Goal: Task Accomplishment & Management: Complete application form

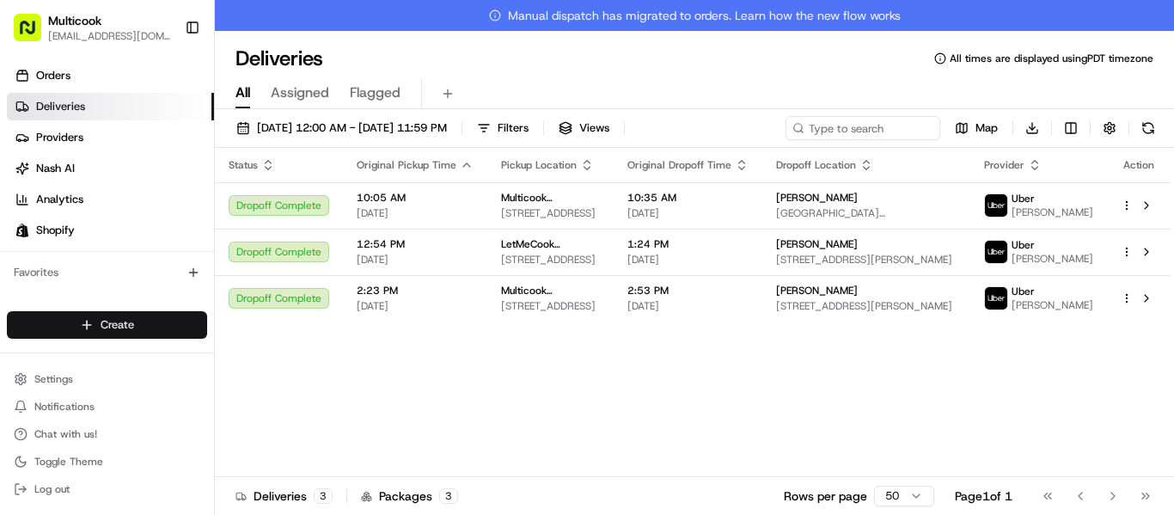
click at [136, 324] on html "Multicook [EMAIL_ADDRESS][DOMAIN_NAME] Toggle Sidebar Orders Deliveries Provide…" at bounding box center [587, 257] width 1174 height 515
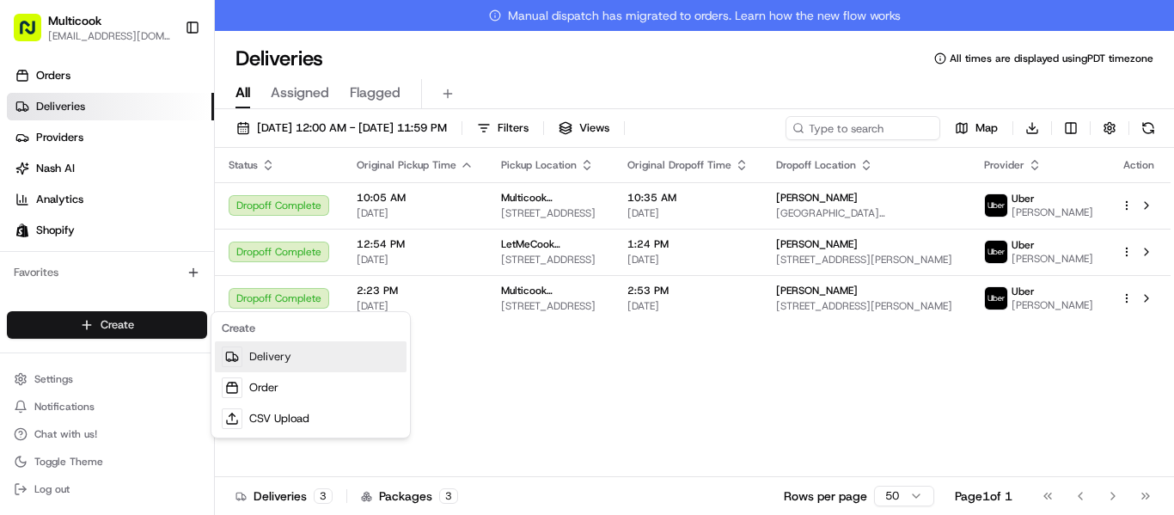
click at [269, 368] on link "Delivery" at bounding box center [311, 356] width 192 height 31
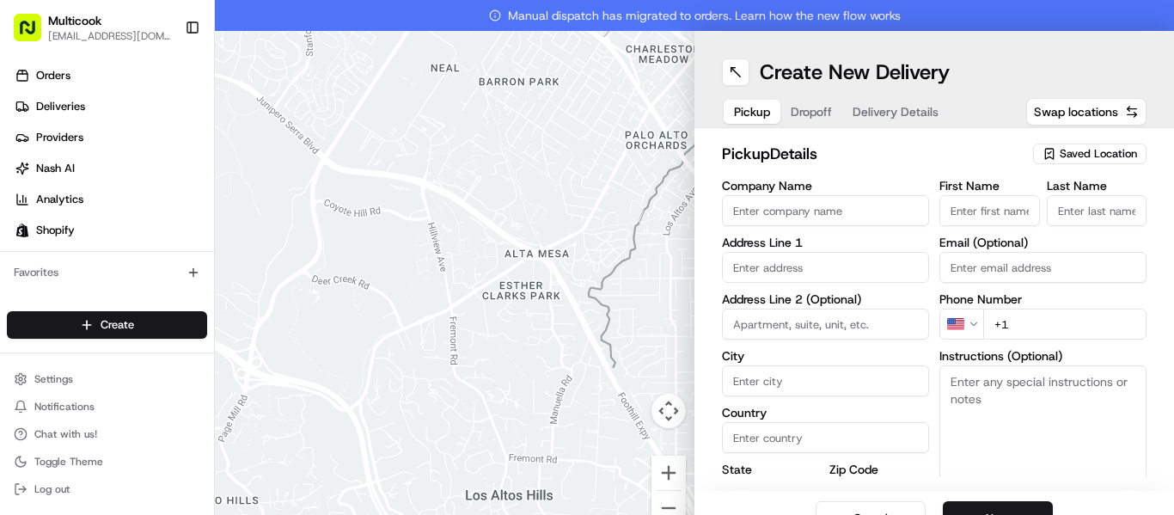
click at [1079, 158] on span "Saved Location" at bounding box center [1098, 153] width 77 height 15
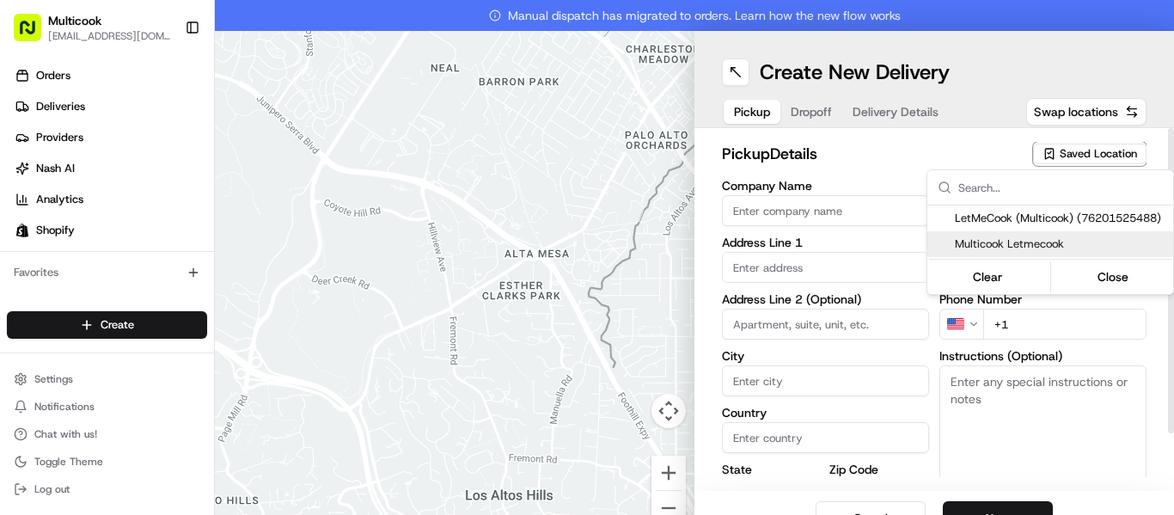
click at [1059, 236] on span "Multicook Letmecook" at bounding box center [1060, 243] width 211 height 15
type input "Multicook Letmecook"
type input "[STREET_ADDRESS]"
type input "[GEOGRAPHIC_DATA]"
type input "US"
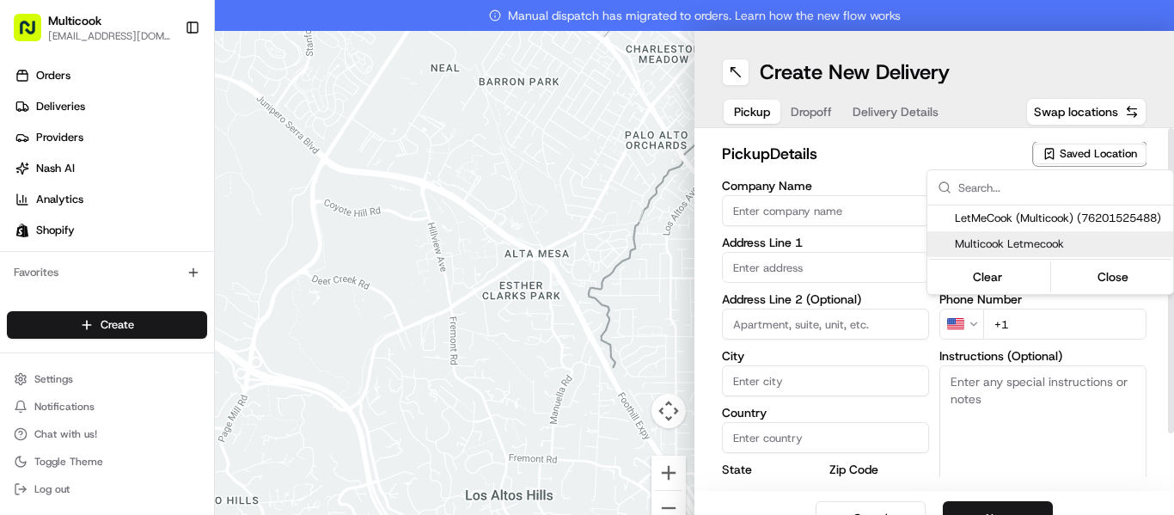
type input "CA"
type input "91423"
type input "[PERSON_NAME]"
type input "Nikityuk"
type input "[EMAIL_ADDRESS][DOMAIN_NAME]"
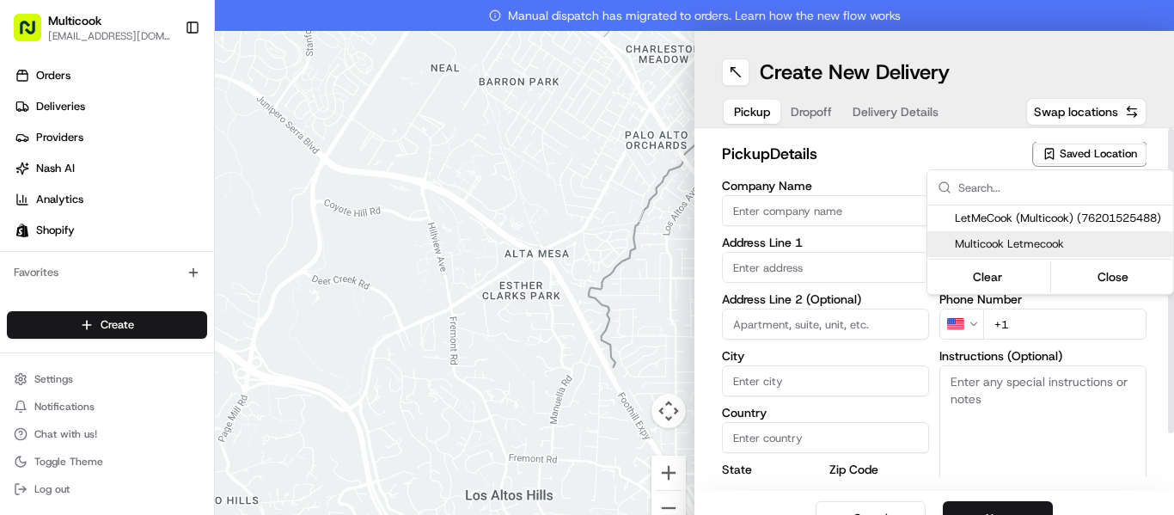
type input "[PHONE_NUMBER]"
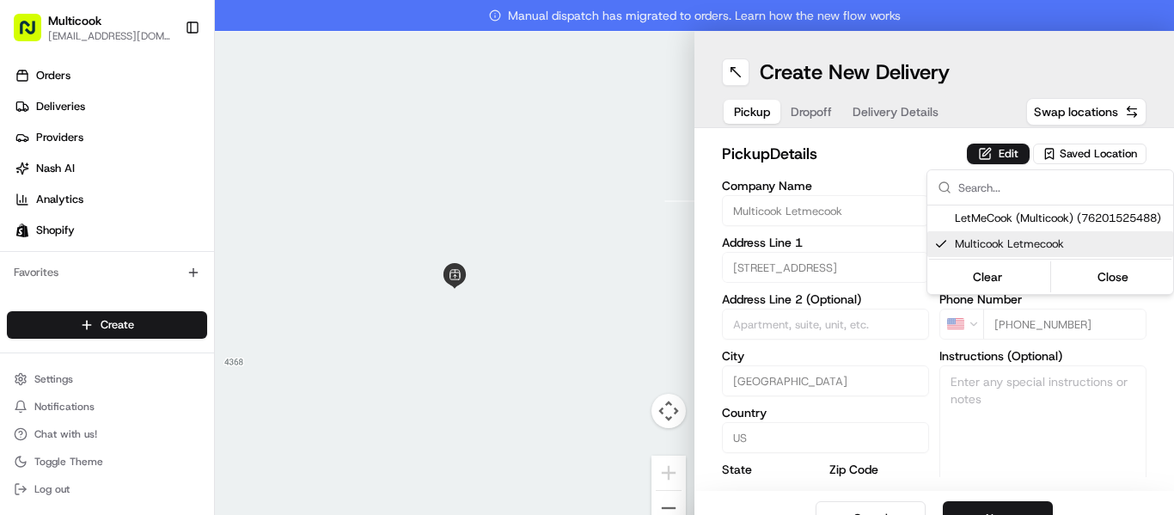
click at [1011, 505] on html "Multicook [EMAIL_ADDRESS][DOMAIN_NAME] Toggle Sidebar Orders Deliveries Provide…" at bounding box center [587, 257] width 1174 height 515
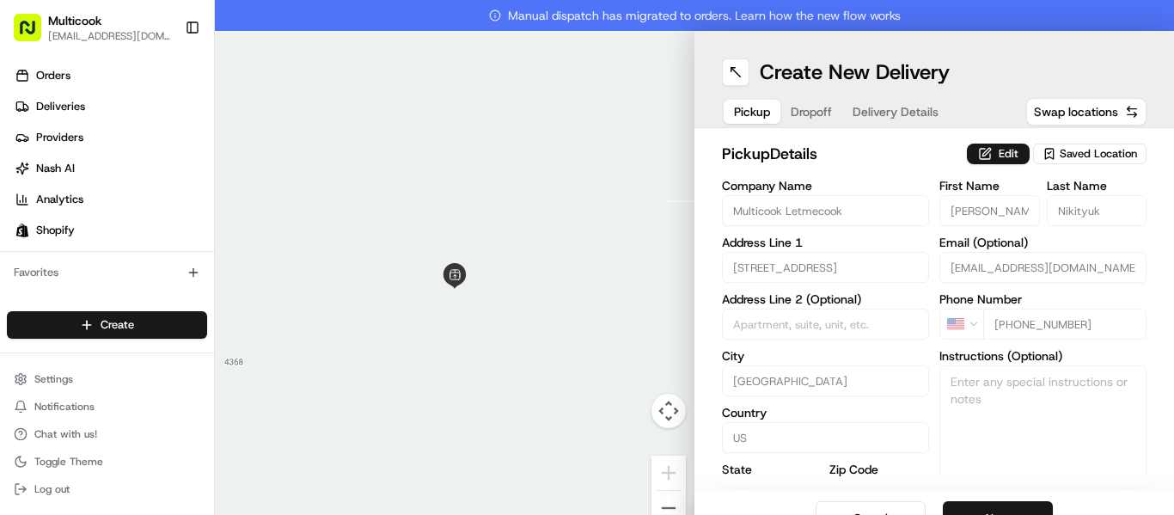
click at [1011, 505] on button "Next" at bounding box center [998, 518] width 110 height 34
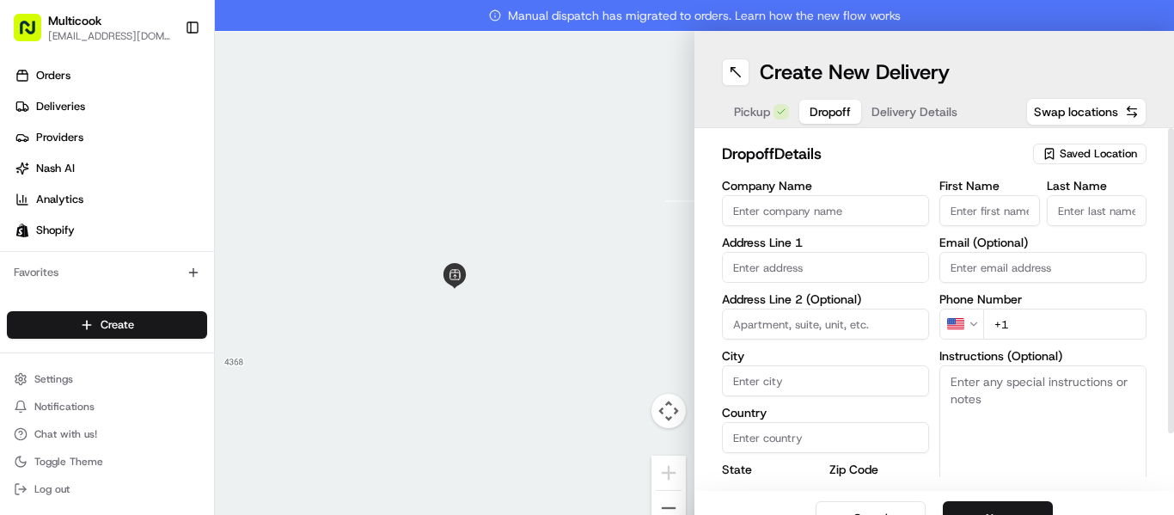
click at [965, 211] on input "First Name" at bounding box center [990, 210] width 101 height 31
paste input "[PERSON_NAME]"
click at [978, 213] on input "[PERSON_NAME]" at bounding box center [990, 210] width 101 height 31
type input "[PERSON_NAME]"
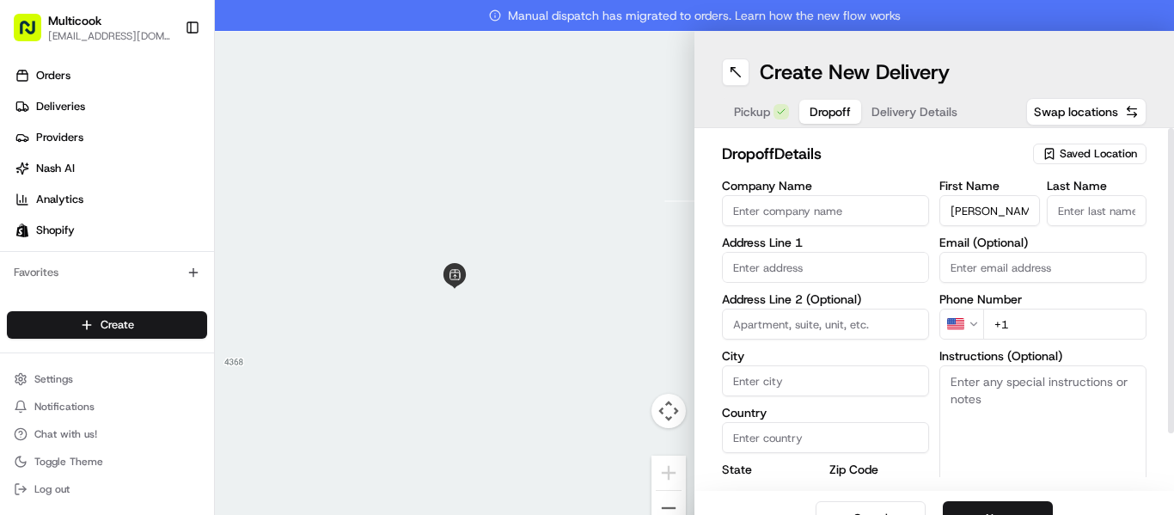
click at [1070, 211] on input "Last Name" at bounding box center [1097, 210] width 101 height 31
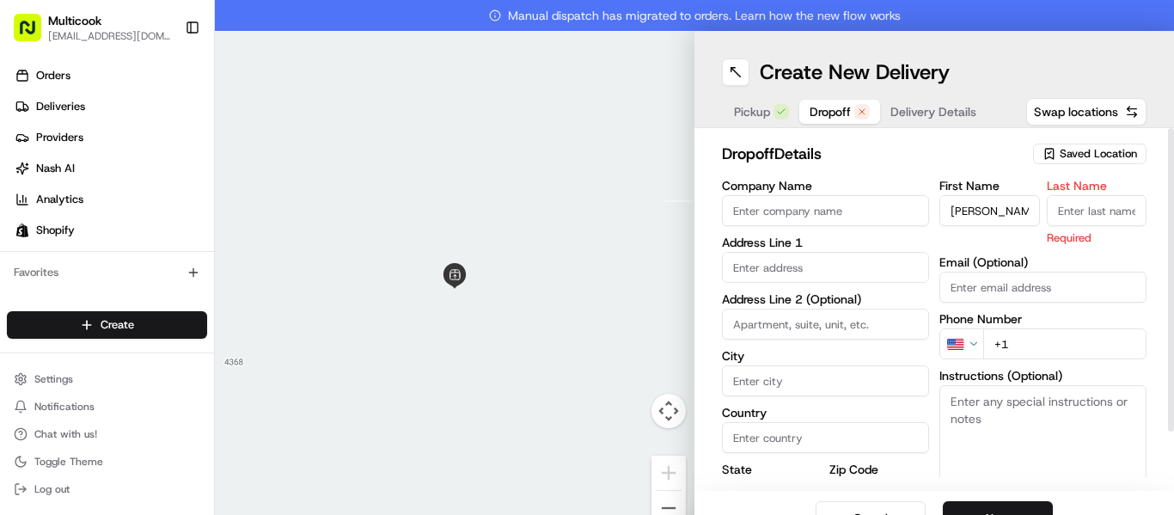
paste input "Salij"
type input "Salij"
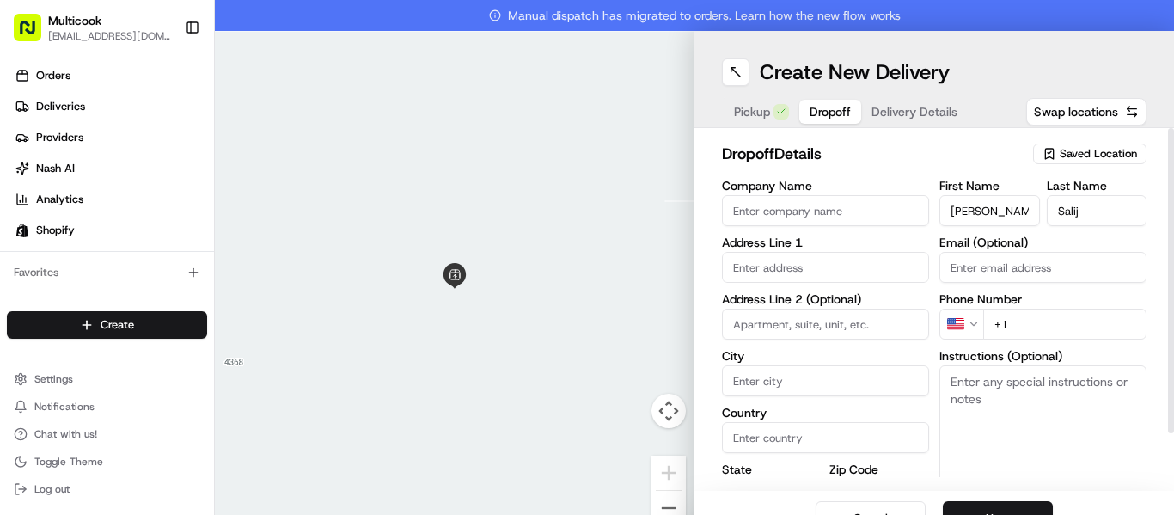
click at [1038, 323] on input "+1" at bounding box center [1064, 324] width 163 height 31
paste input "[PHONE_NUMBER]"
type input "[PHONE_NUMBER]"
click at [751, 272] on input "text" at bounding box center [825, 267] width 207 height 31
paste input "[STREET_ADDRESS]"
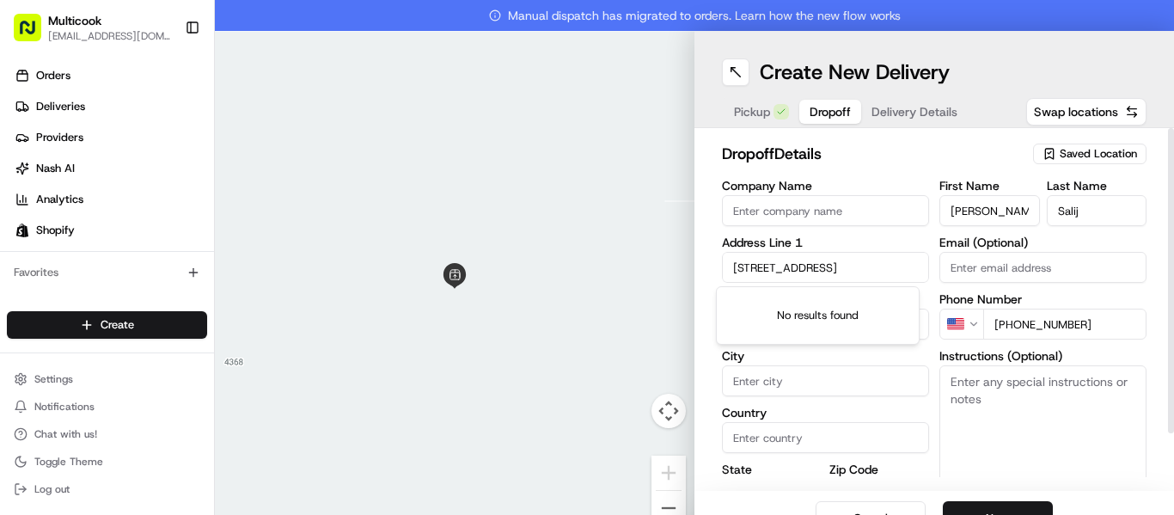
scroll to position [0, 46]
click at [845, 308] on div "[STREET_ADDRESS]" at bounding box center [817, 304] width 195 height 26
type input "[STREET_ADDRESS]"
type input "[GEOGRAPHIC_DATA]"
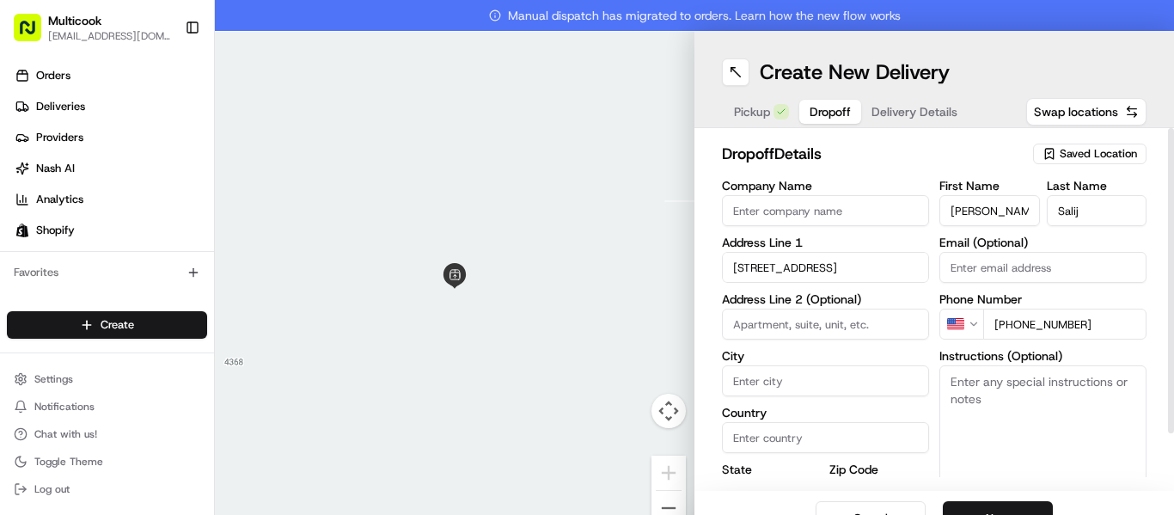
type input "CA"
type input "90291"
type input "[STREET_ADDRESS]"
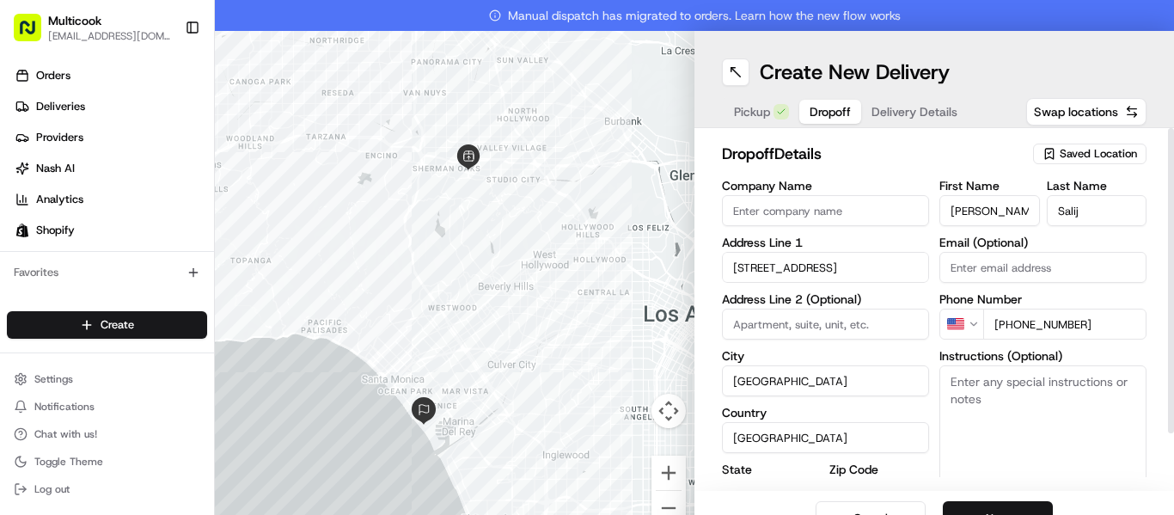
click at [1022, 508] on button "Next" at bounding box center [998, 518] width 110 height 34
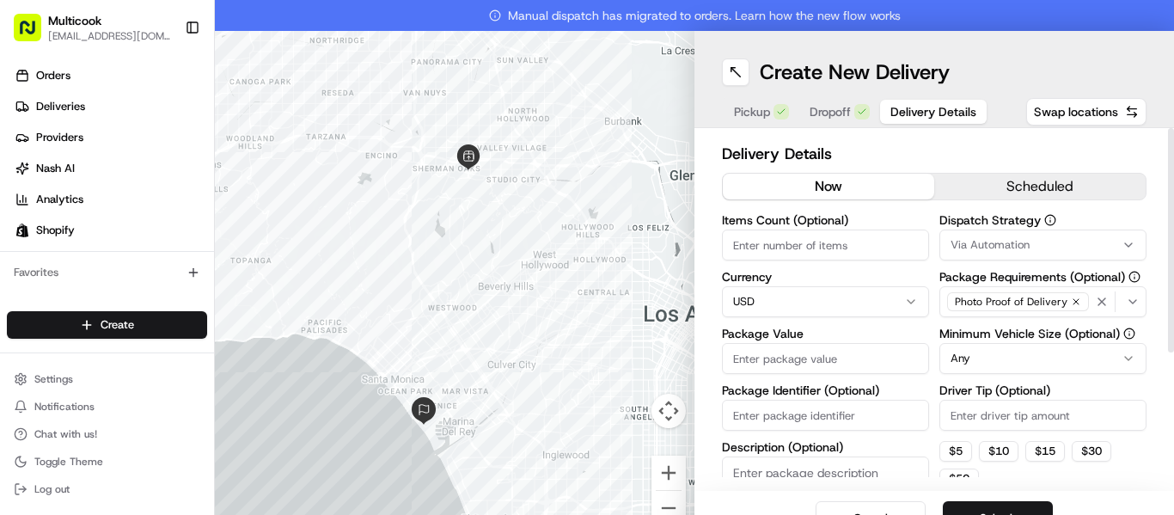
click at [818, 248] on input "Items Count (Optional)" at bounding box center [825, 245] width 207 height 31
type input "2"
click at [784, 359] on input "Package Value" at bounding box center [825, 358] width 207 height 31
type input "111"
click at [1020, 505] on button "Submit" at bounding box center [998, 518] width 110 height 34
